Goal: Information Seeking & Learning: Find contact information

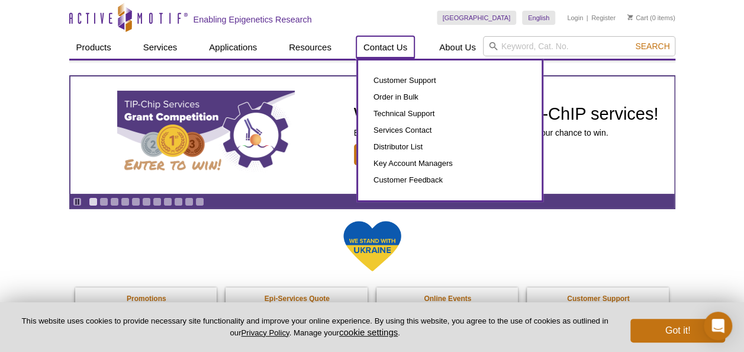
click at [378, 56] on link "Contact Us" at bounding box center [385, 47] width 58 height 22
click at [374, 47] on link "Contact Us" at bounding box center [385, 47] width 58 height 22
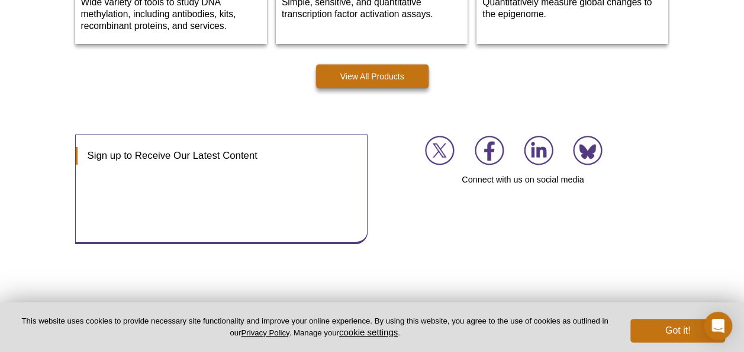
scroll to position [1882, 0]
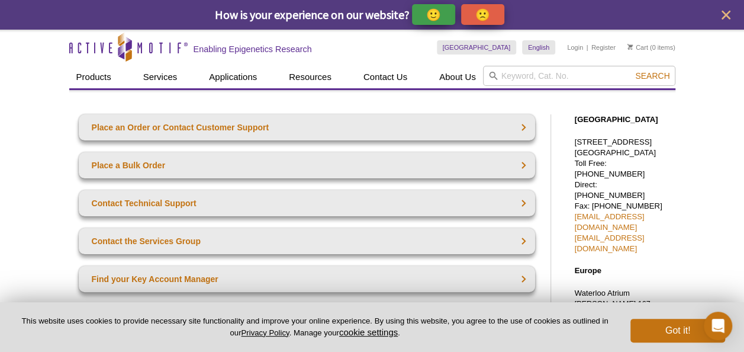
click at [661, 140] on p "[STREET_ADDRESS] Toll Free: [PHONE_NUMBER] Direct: [PHONE_NUMBER] Fax: [PHONE_N…" at bounding box center [622, 195] width 95 height 117
drag, startPoint x: 661, startPoint y: 140, endPoint x: 604, endPoint y: 184, distance: 71.3
click at [604, 184] on p "[STREET_ADDRESS] Toll Free: [PHONE_NUMBER] Direct: [PHONE_NUMBER] Fax: [PHONE_N…" at bounding box center [622, 195] width 95 height 117
click at [599, 184] on p "[STREET_ADDRESS] Toll Free: [PHONE_NUMBER] Direct: [PHONE_NUMBER] Fax: [PHONE_N…" at bounding box center [622, 195] width 95 height 117
click at [601, 183] on p "[STREET_ADDRESS] Toll Free: [PHONE_NUMBER] Direct: [PHONE_NUMBER] Fax: [PHONE_N…" at bounding box center [622, 195] width 95 height 117
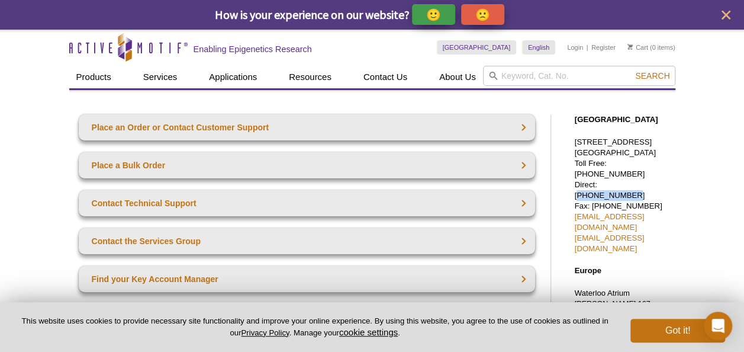
drag, startPoint x: 600, startPoint y: 182, endPoint x: 651, endPoint y: 188, distance: 51.8
click at [651, 188] on p "[STREET_ADDRESS] Toll Free: [PHONE_NUMBER] Direct: [PHONE_NUMBER] Fax: [PHONE_N…" at bounding box center [622, 195] width 95 height 117
copy p "[PHONE_NUMBER]"
